Goal: Task Accomplishment & Management: Manage account settings

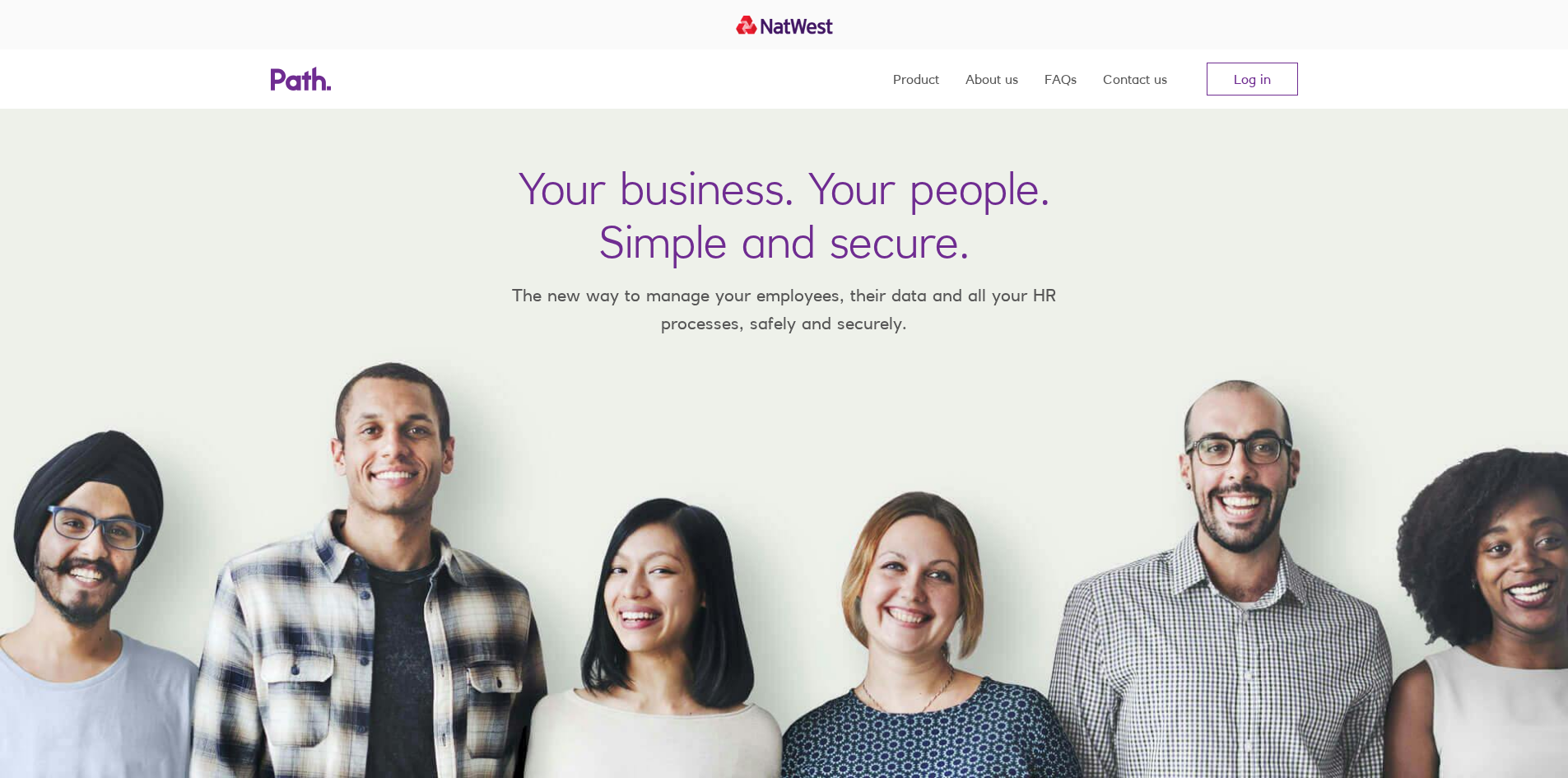
click at [1196, 65] on nav "Product About us FAQs Contact us Log in" at bounding box center [1095, 78] width 405 height 59
click at [1255, 69] on link "Log in" at bounding box center [1252, 78] width 92 height 33
click at [1257, 74] on link "Log in" at bounding box center [1252, 78] width 92 height 33
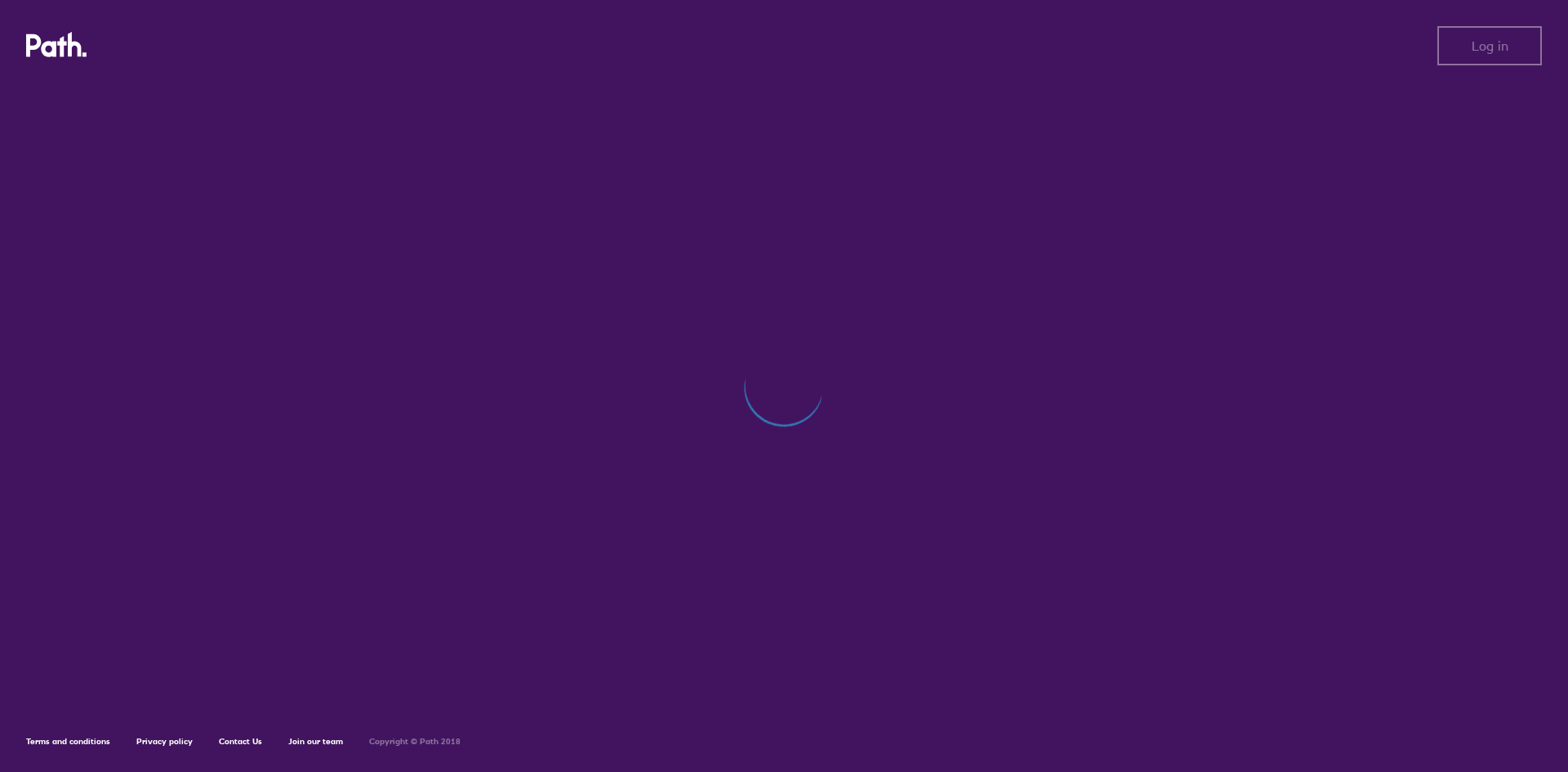
drag, startPoint x: 659, startPoint y: 170, endPoint x: 651, endPoint y: 171, distance: 8.1
click at [654, 171] on div at bounding box center [784, 394] width 1516 height 622
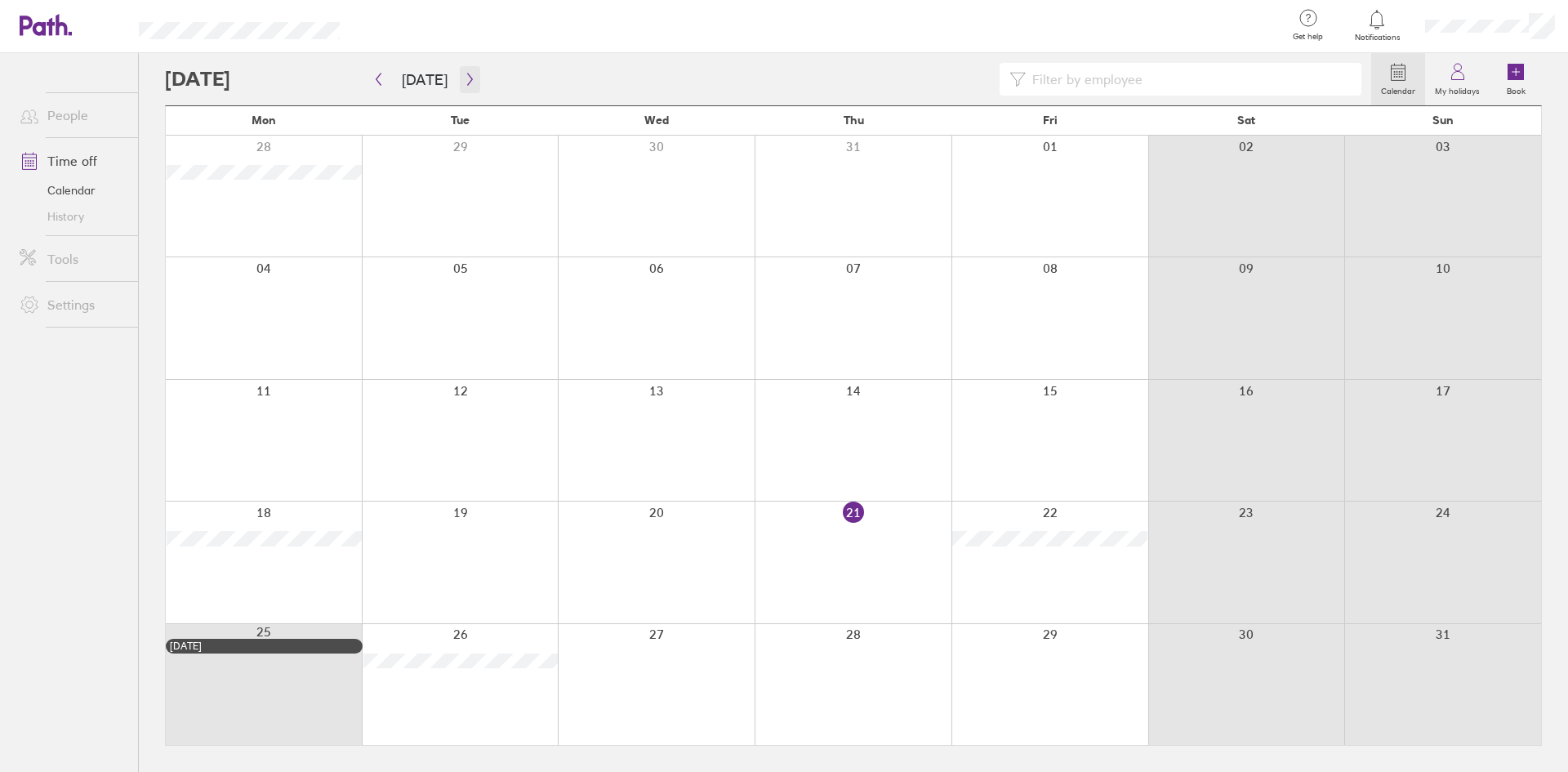
click at [461, 71] on button "button" at bounding box center [470, 80] width 21 height 27
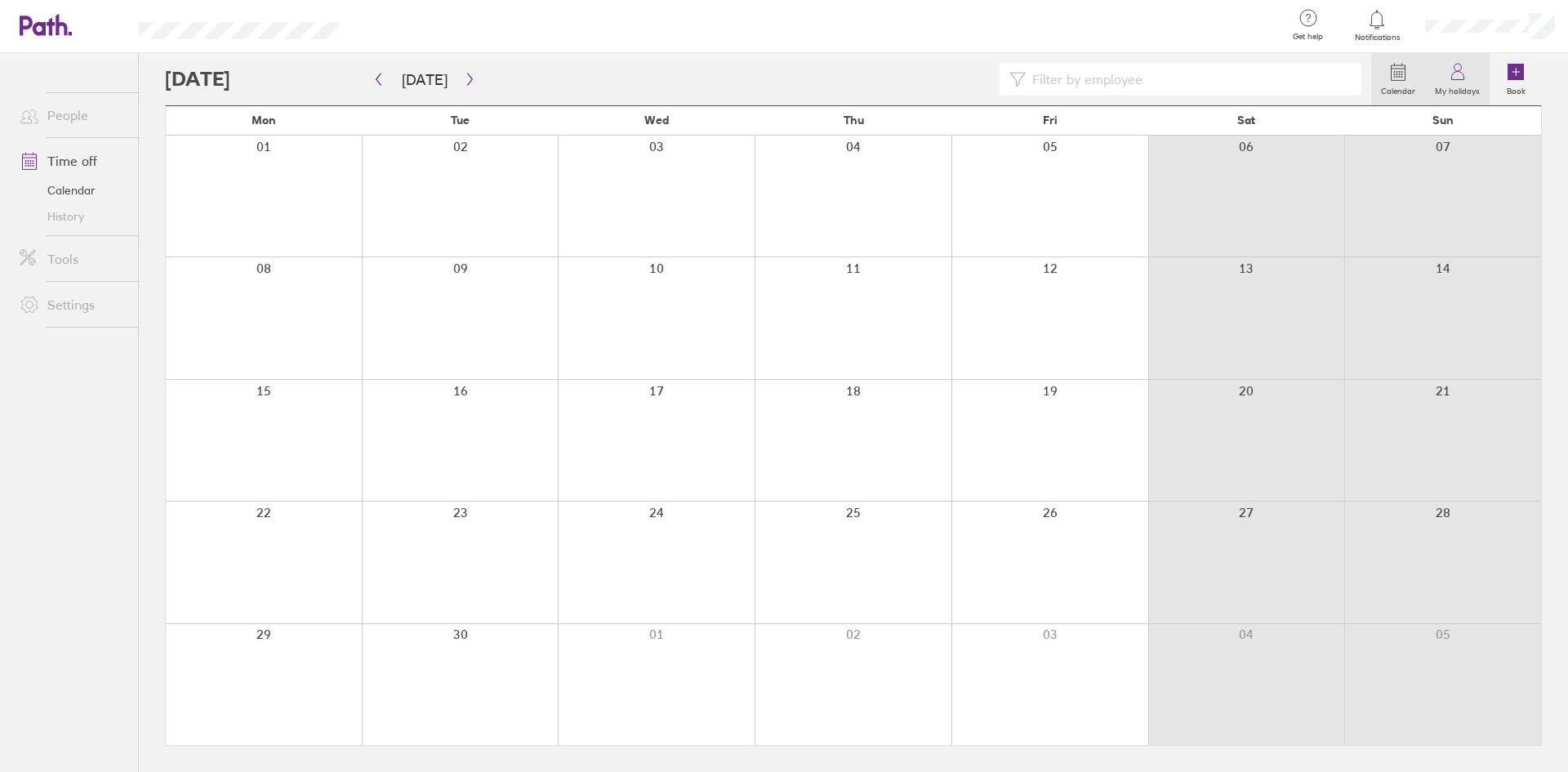
click at [1462, 75] on icon at bounding box center [1457, 71] width 20 height 20
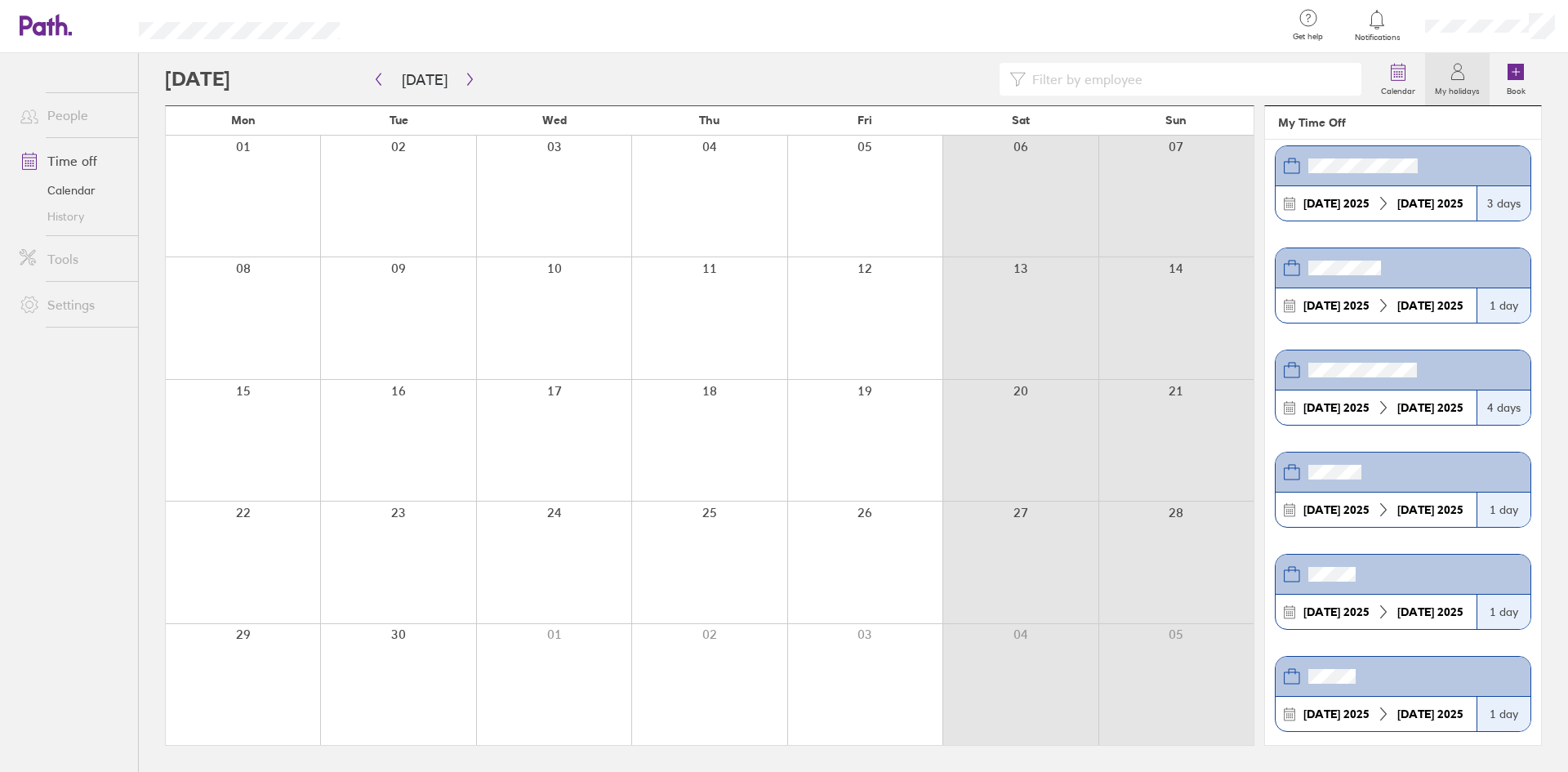
scroll to position [340, 0]
